Goal: Task Accomplishment & Management: Manage account settings

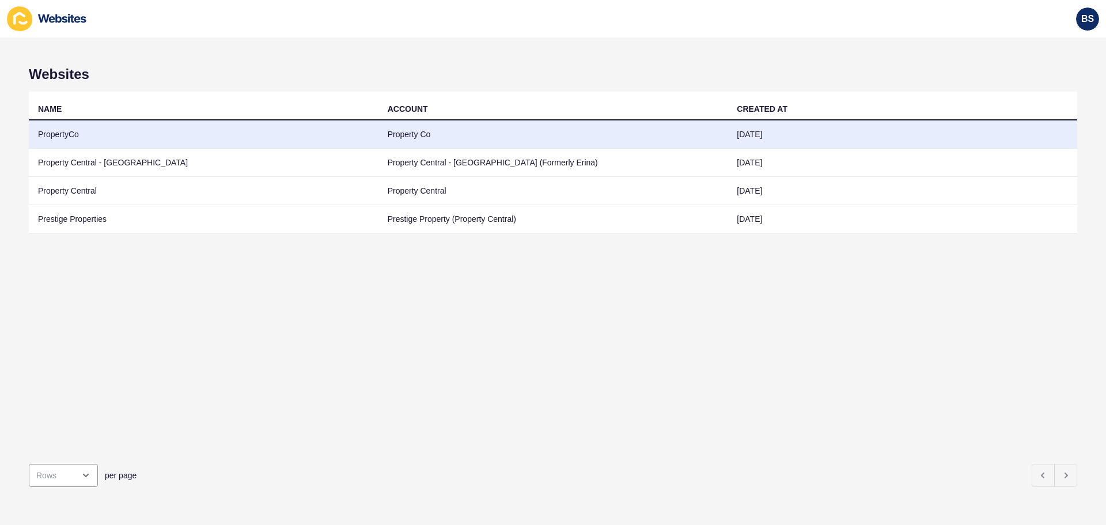
click at [71, 131] on td "PropertyCo" at bounding box center [204, 134] width 350 height 28
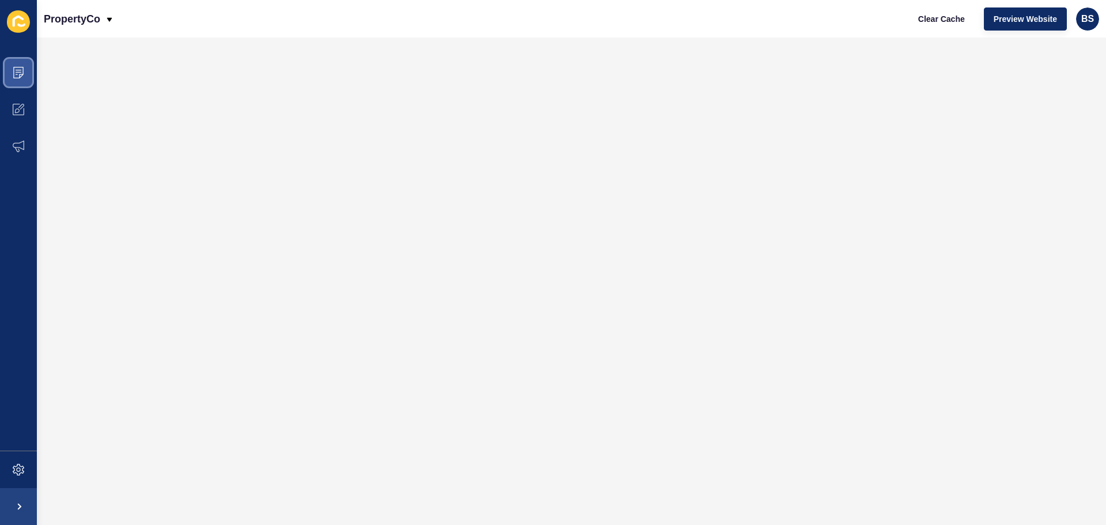
click at [21, 74] on icon at bounding box center [18, 73] width 10 height 12
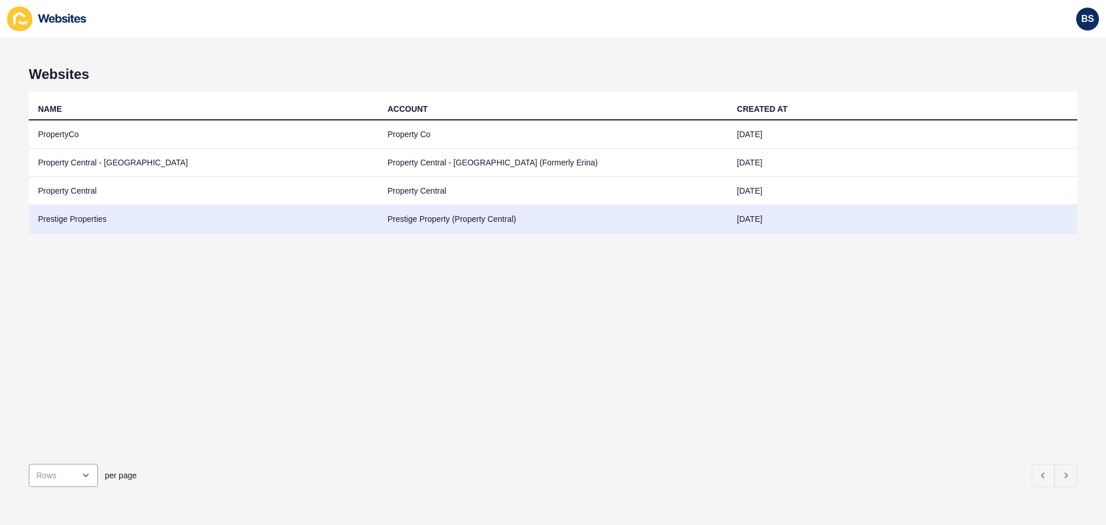
click at [100, 223] on td "Prestige Properties" at bounding box center [204, 219] width 350 height 28
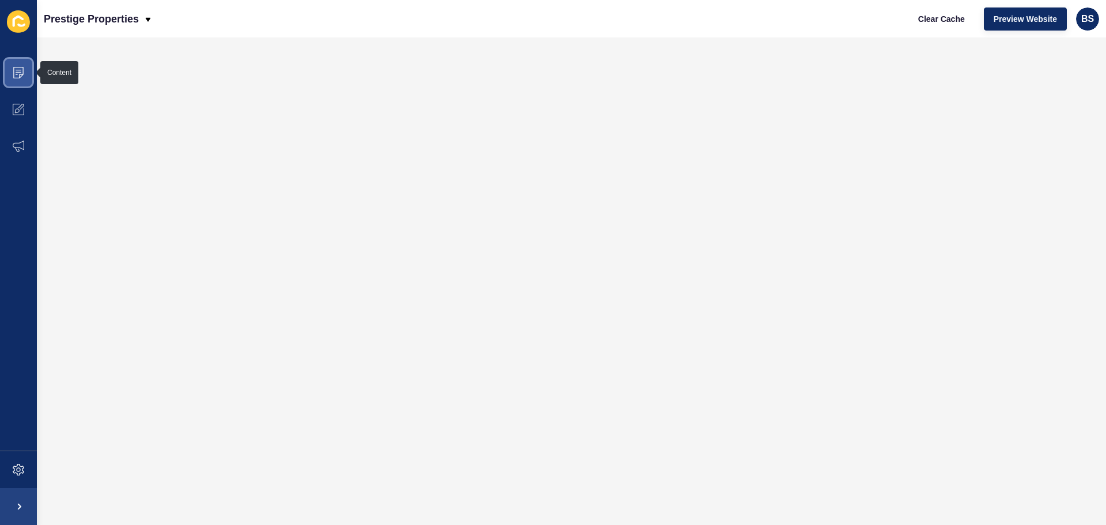
click at [20, 70] on icon at bounding box center [19, 70] width 6 height 1
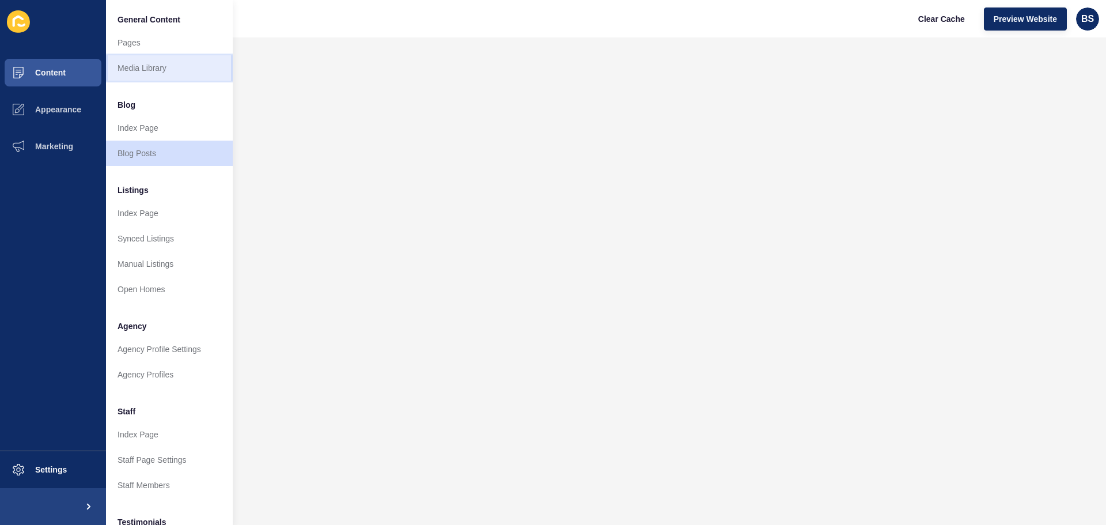
click at [141, 62] on link "Media Library" at bounding box center [169, 67] width 127 height 25
